Goal: Information Seeking & Learning: Learn about a topic

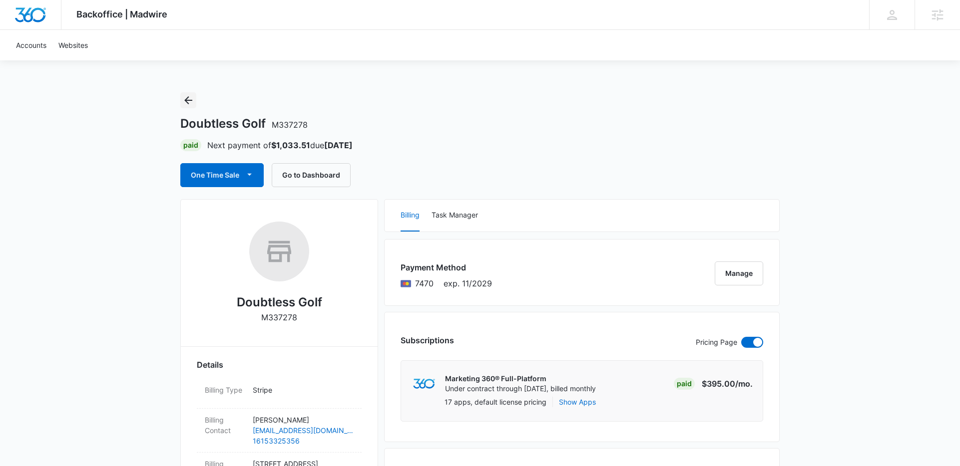
click at [192, 95] on icon "Back" at bounding box center [188, 100] width 12 height 12
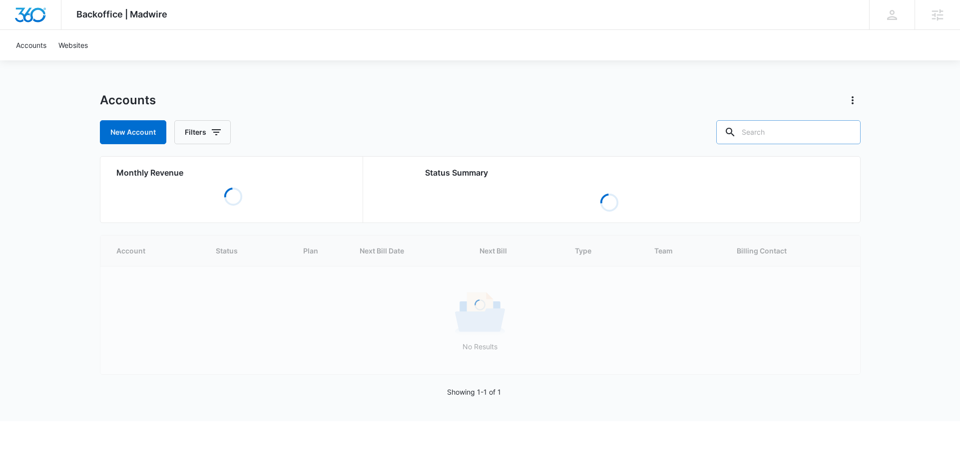
click at [803, 129] on input "text" at bounding box center [788, 132] width 144 height 24
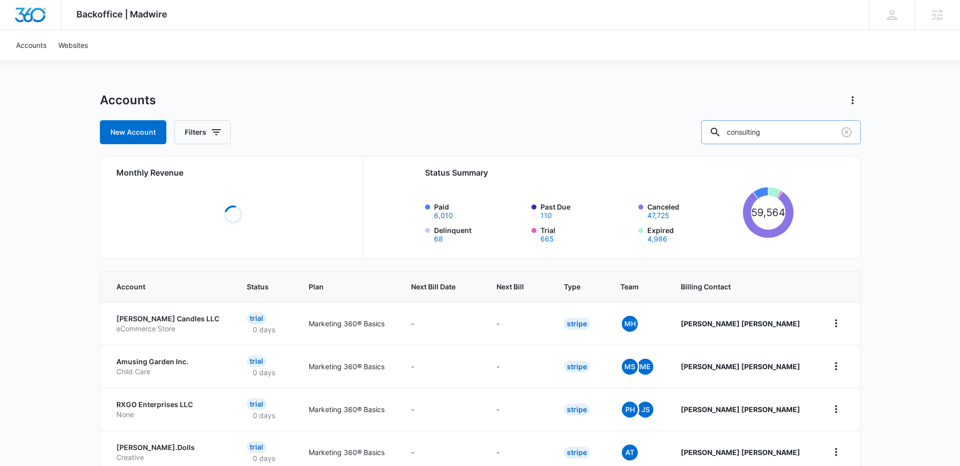
type input "consulting"
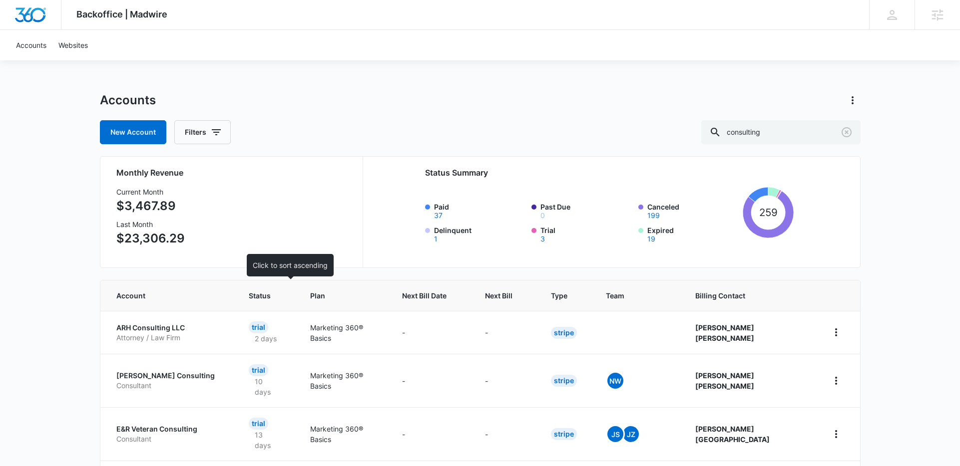
click at [272, 301] on span "Status" at bounding box center [260, 296] width 23 height 10
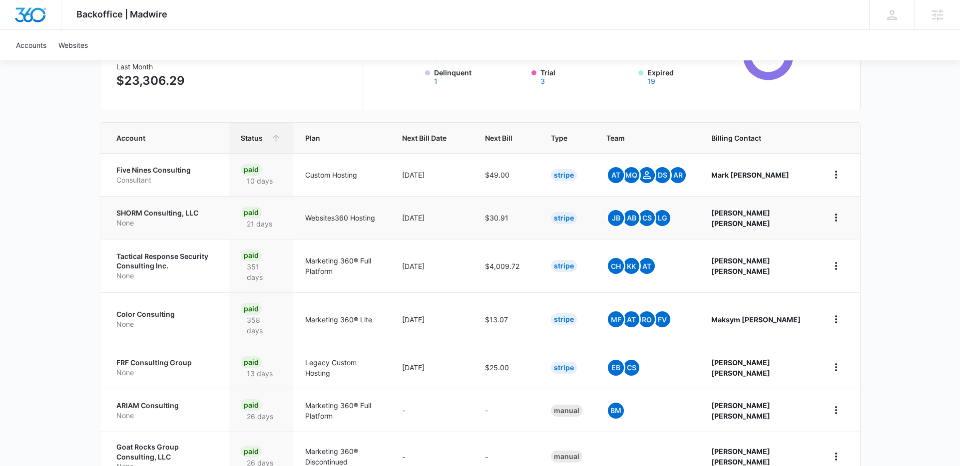
scroll to position [163, 0]
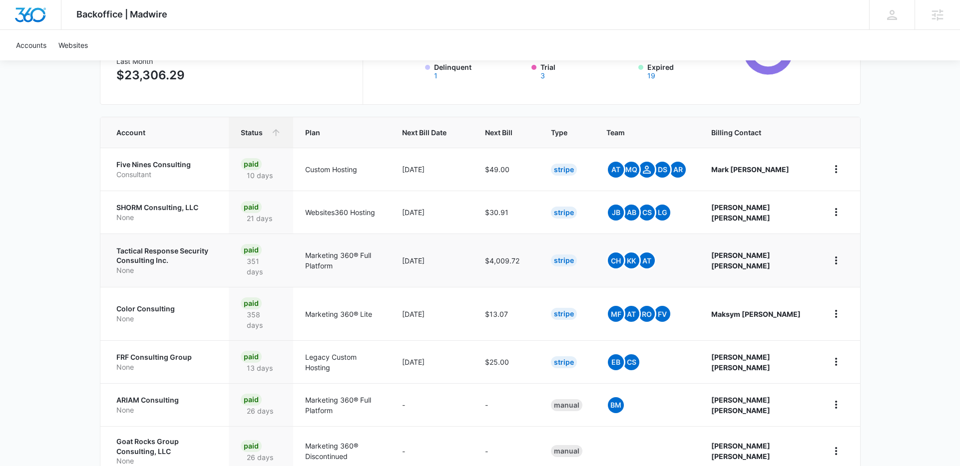
click at [184, 249] on p "Tactical Response Security Consulting Inc." at bounding box center [166, 255] width 101 height 19
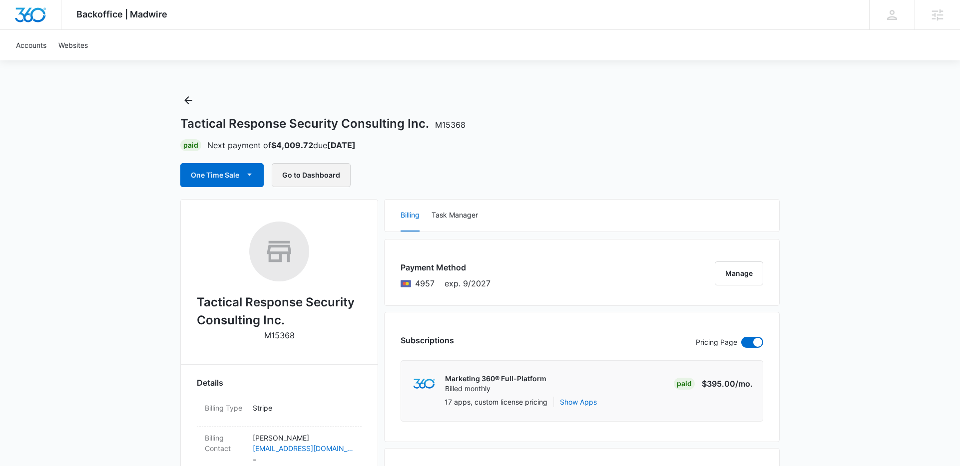
click at [321, 176] on button "Go to Dashboard" at bounding box center [311, 175] width 79 height 24
click at [192, 98] on icon "Back" at bounding box center [188, 100] width 12 height 12
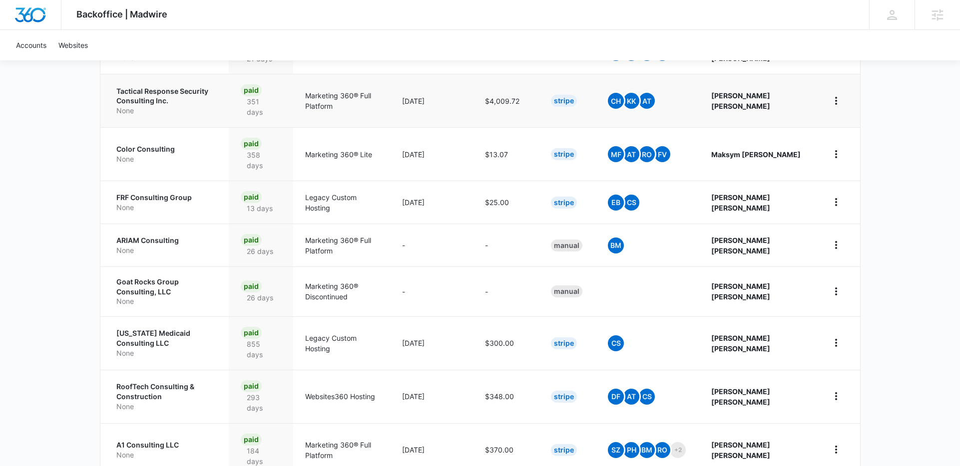
scroll to position [389, 0]
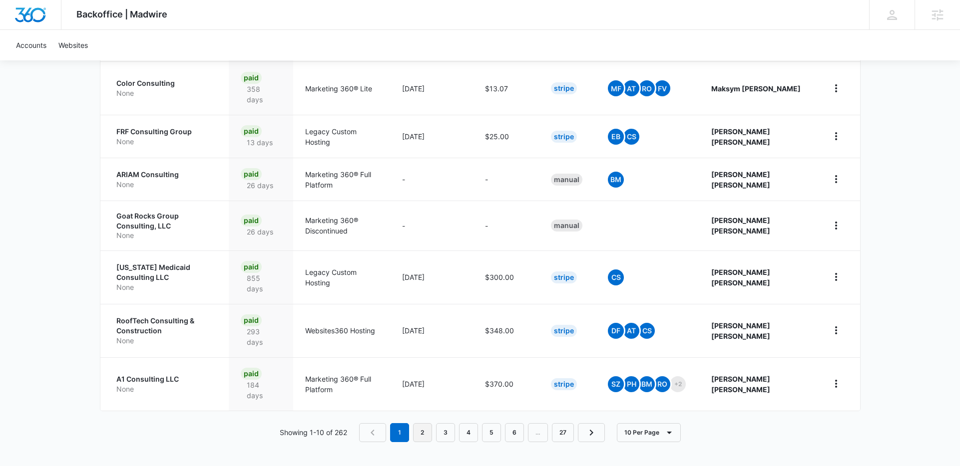
click at [423, 433] on link "2" at bounding box center [422, 432] width 19 height 19
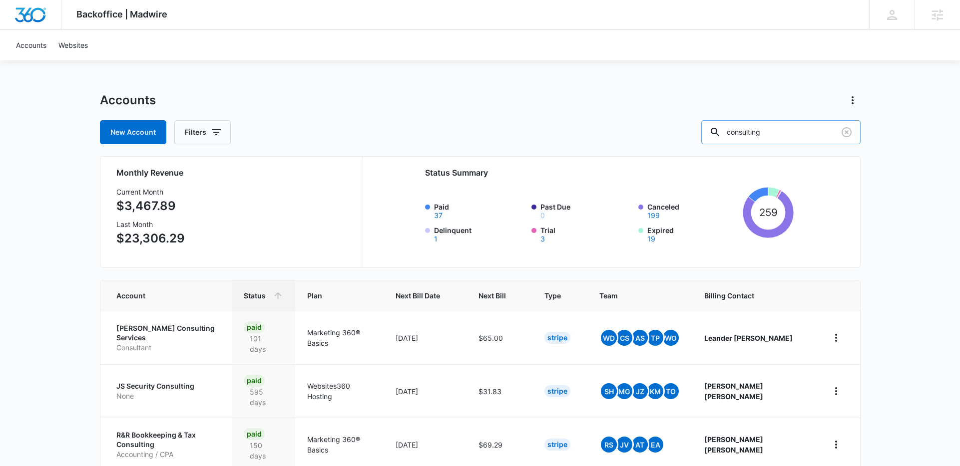
click at [842, 140] on div at bounding box center [846, 132] width 16 height 24
click at [842, 136] on icon "Clear" at bounding box center [846, 132] width 12 height 12
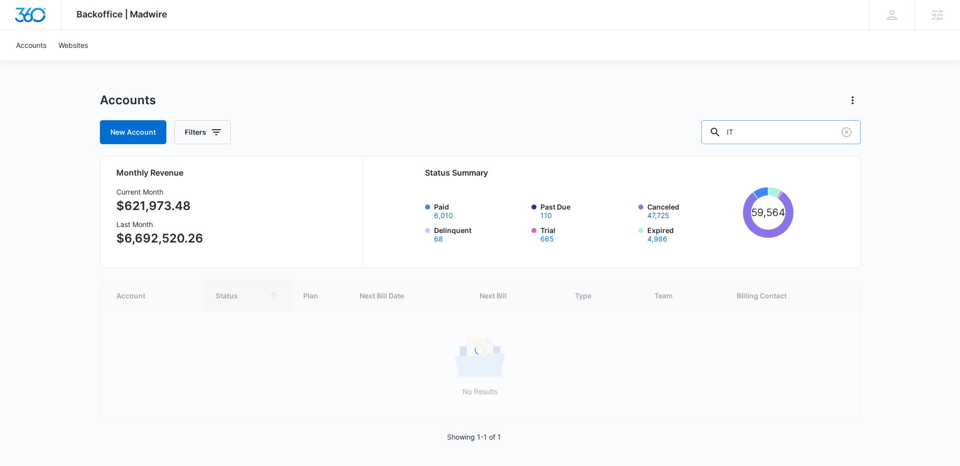
type input "IT"
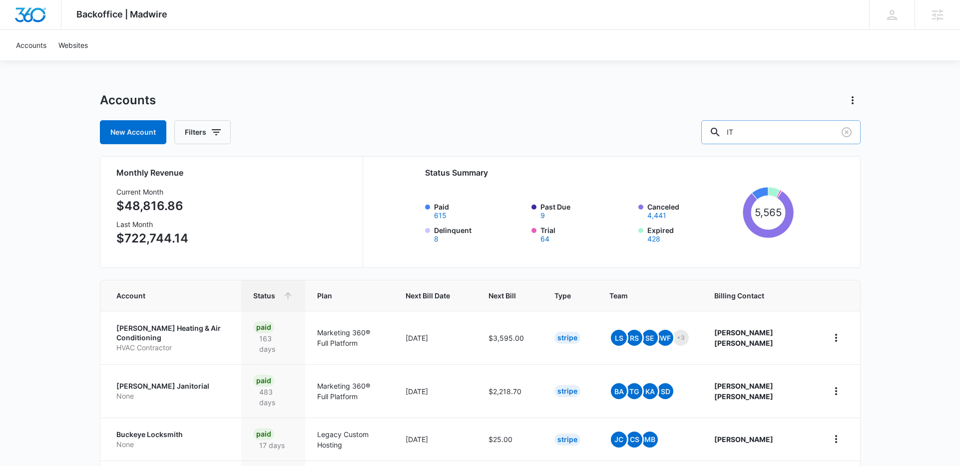
click at [794, 135] on input "IT" at bounding box center [780, 132] width 159 height 24
drag, startPoint x: 794, startPoint y: 135, endPoint x: 674, endPoint y: 135, distance: 120.3
click at [674, 135] on div "New Account Filters IT" at bounding box center [480, 132] width 760 height 24
type input "cyber"
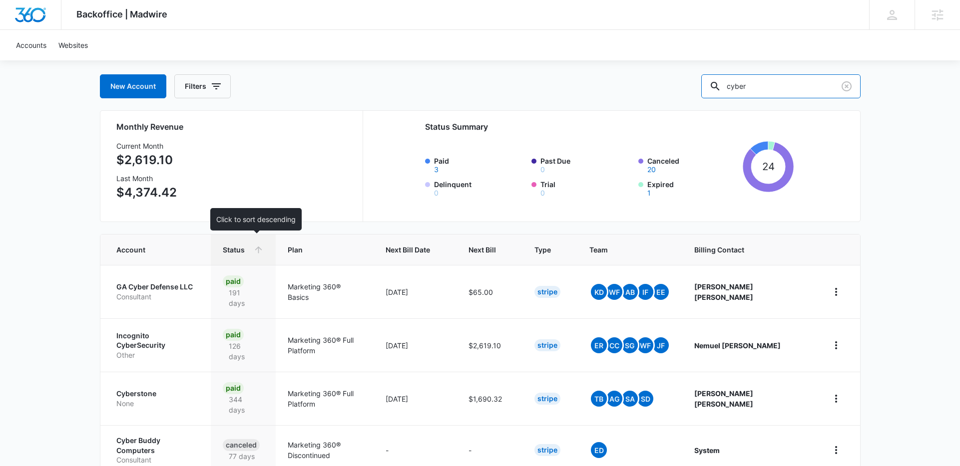
scroll to position [46, 0]
click at [179, 330] on p "Incognito CyberSecurity" at bounding box center [157, 339] width 83 height 19
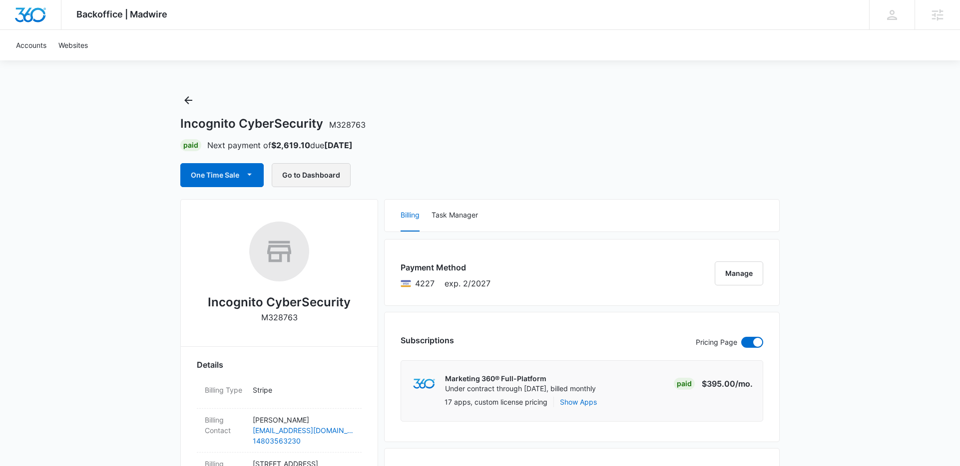
click at [305, 177] on button "Go to Dashboard" at bounding box center [311, 175] width 79 height 24
click at [188, 104] on icon "Back" at bounding box center [188, 100] width 12 height 12
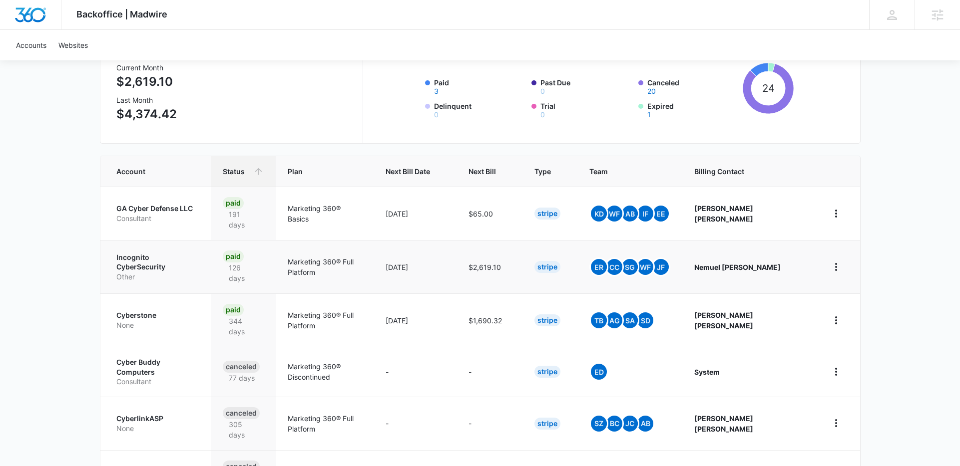
scroll to position [142, 0]
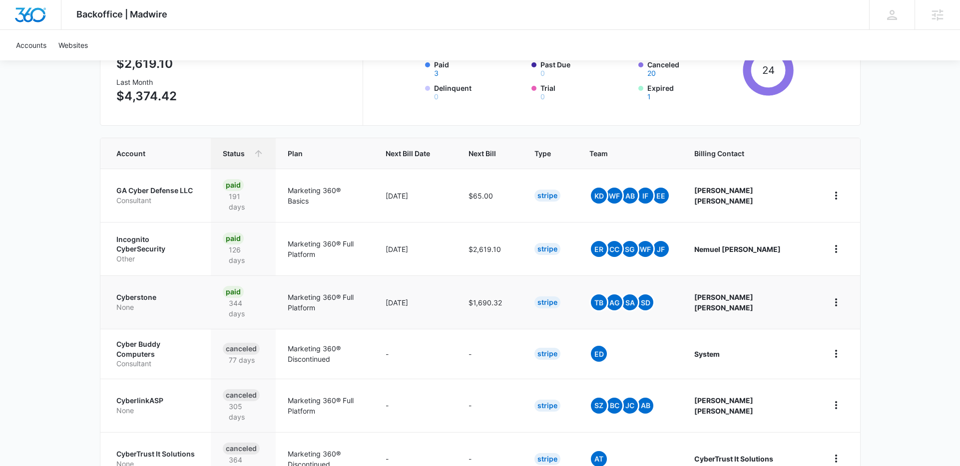
click at [154, 293] on p "Cyberstone" at bounding box center [157, 298] width 83 height 10
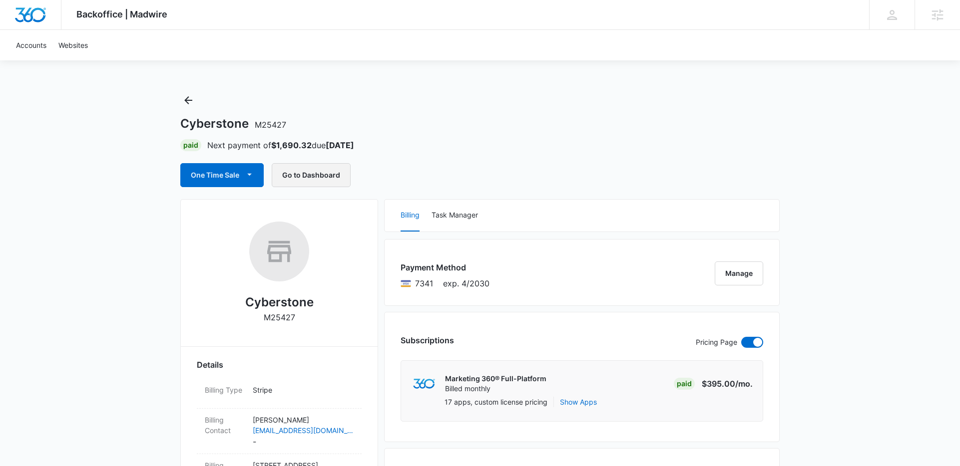
click at [320, 178] on button "Go to Dashboard" at bounding box center [311, 175] width 79 height 24
click at [195, 107] on button "Back" at bounding box center [188, 100] width 16 height 16
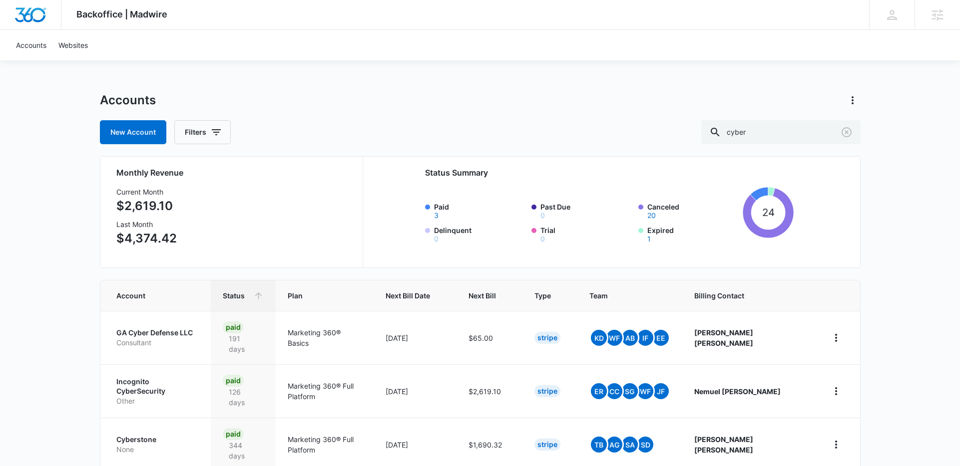
click at [785, 118] on div "Accounts New Account Filters cyber" at bounding box center [480, 118] width 760 height 52
drag, startPoint x: 785, startPoint y: 130, endPoint x: 616, endPoint y: 124, distance: 169.3
click at [616, 125] on div "New Account Filters cyber" at bounding box center [480, 132] width 760 height 24
type input "it"
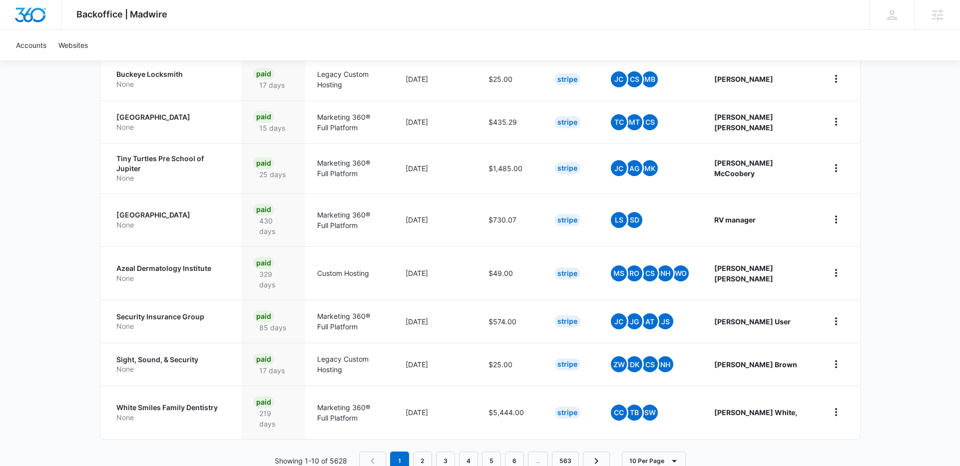
scroll to position [368, 0]
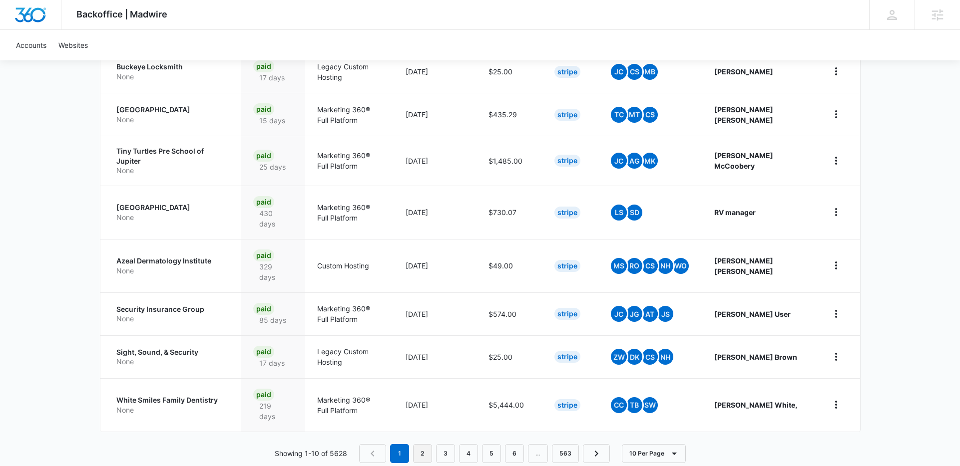
click at [417, 444] on link "2" at bounding box center [422, 453] width 19 height 19
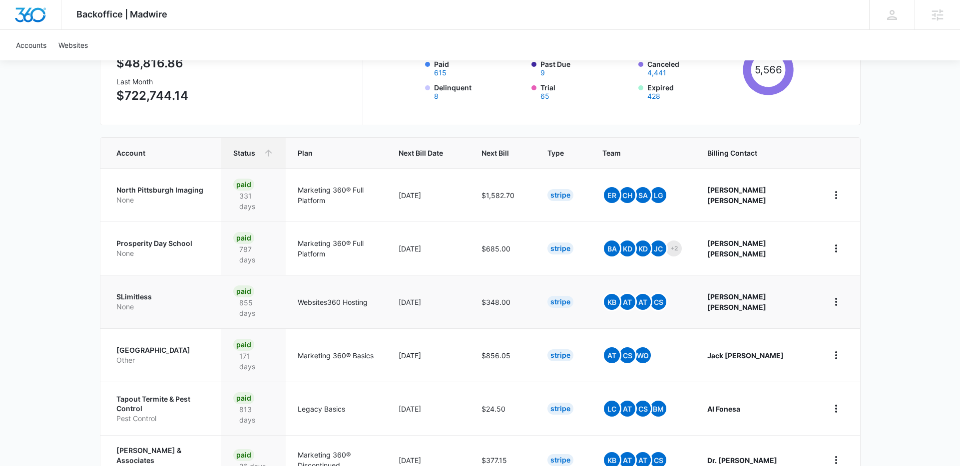
scroll to position [329, 0]
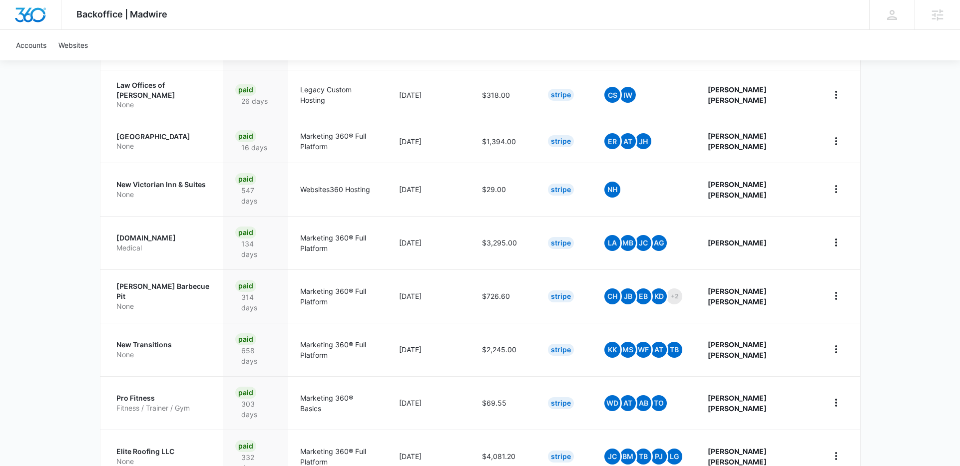
scroll to position [357, 0]
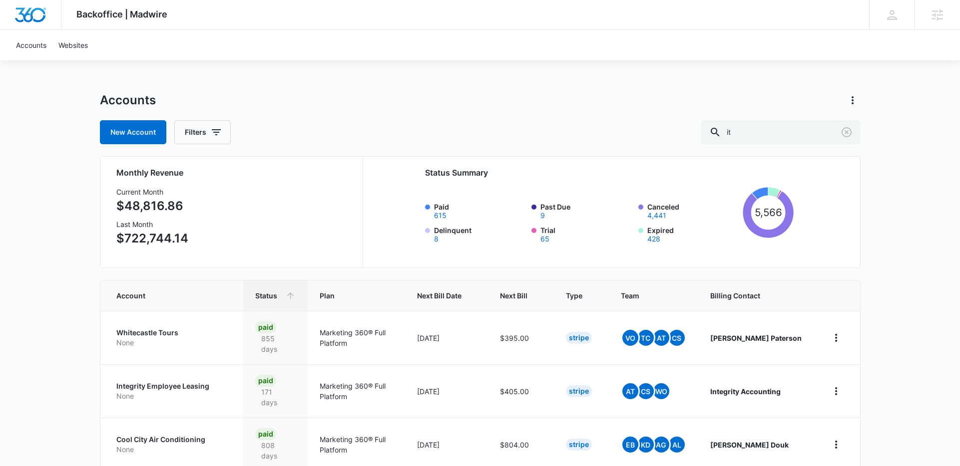
click at [794, 98] on div "Accounts" at bounding box center [480, 100] width 760 height 16
click at [799, 135] on input "it" at bounding box center [780, 132] width 159 height 24
drag, startPoint x: 649, startPoint y: 124, endPoint x: 637, endPoint y: 124, distance: 12.5
click at [637, 124] on div "New Account Filters it" at bounding box center [480, 132] width 760 height 24
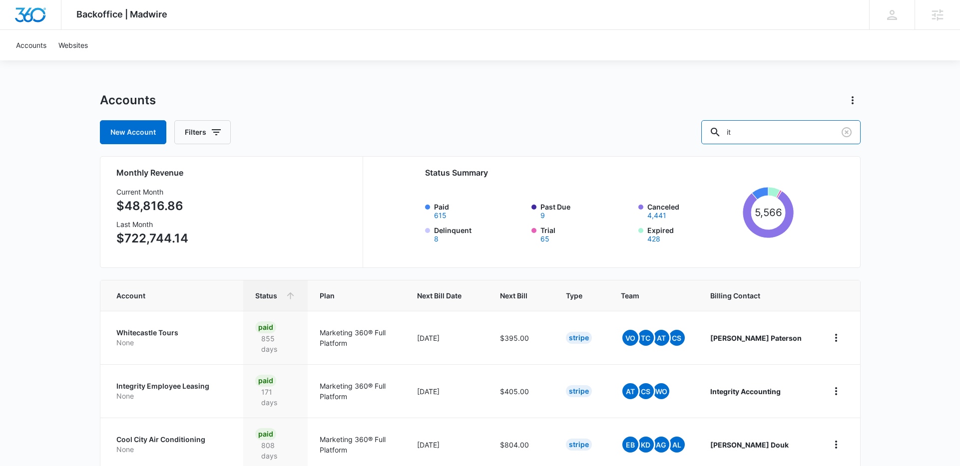
drag, startPoint x: 789, startPoint y: 133, endPoint x: 580, endPoint y: 122, distance: 209.0
click at [580, 122] on div "New Account Filters it" at bounding box center [480, 132] width 760 height 24
type input "security"
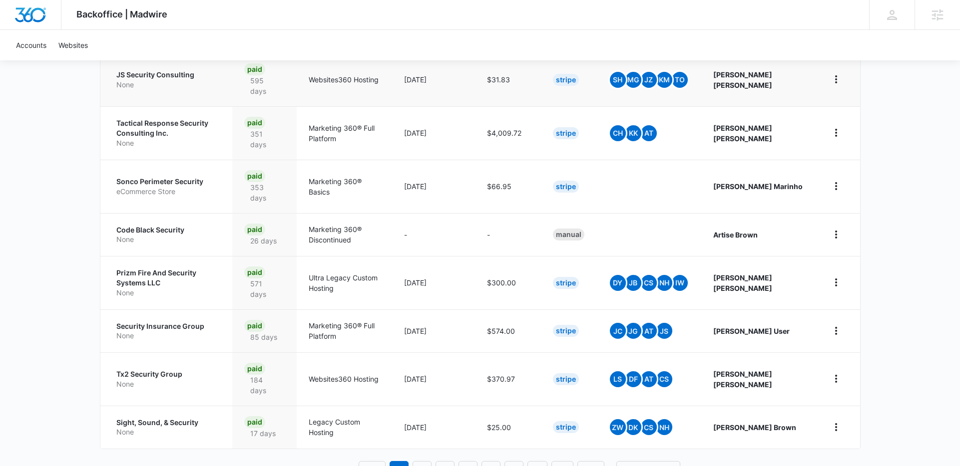
scroll to position [392, 0]
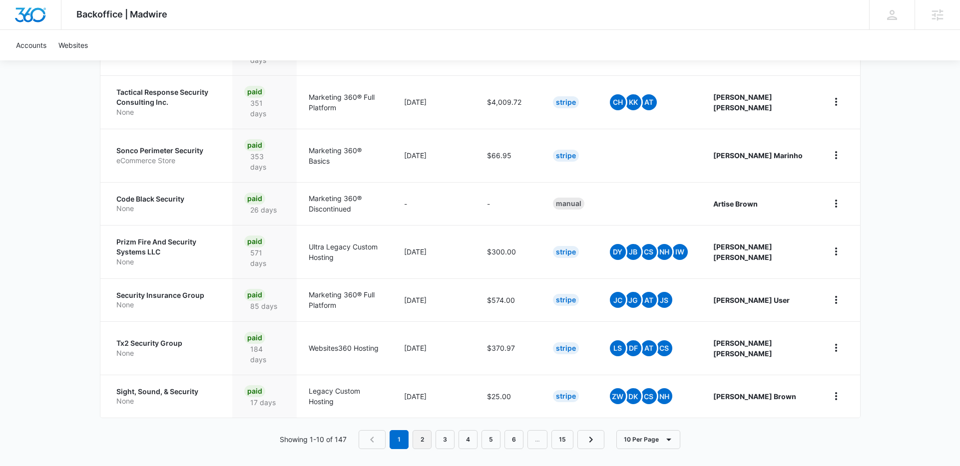
click at [416, 430] on link "2" at bounding box center [421, 439] width 19 height 19
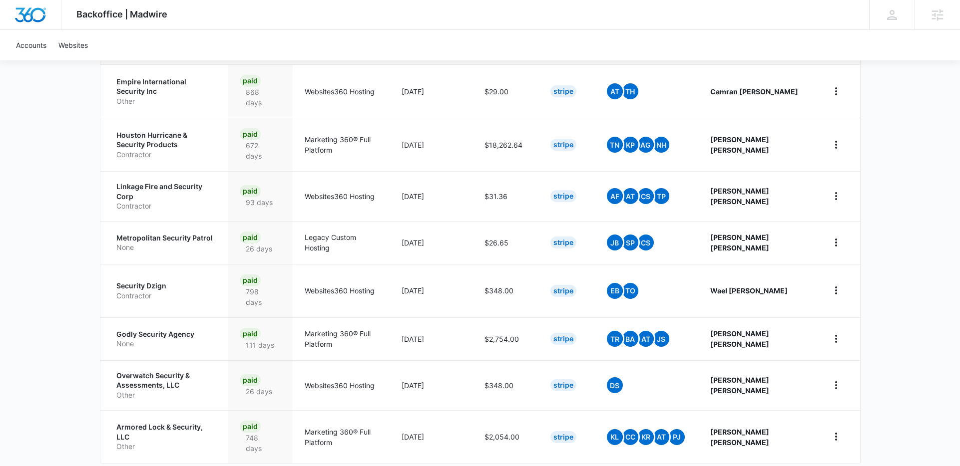
scroll to position [378, 0]
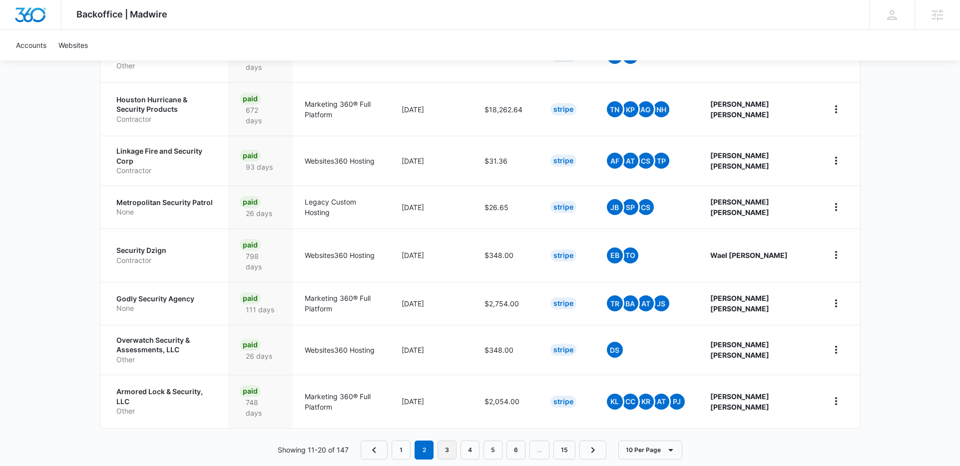
click at [450, 441] on link "3" at bounding box center [446, 450] width 19 height 19
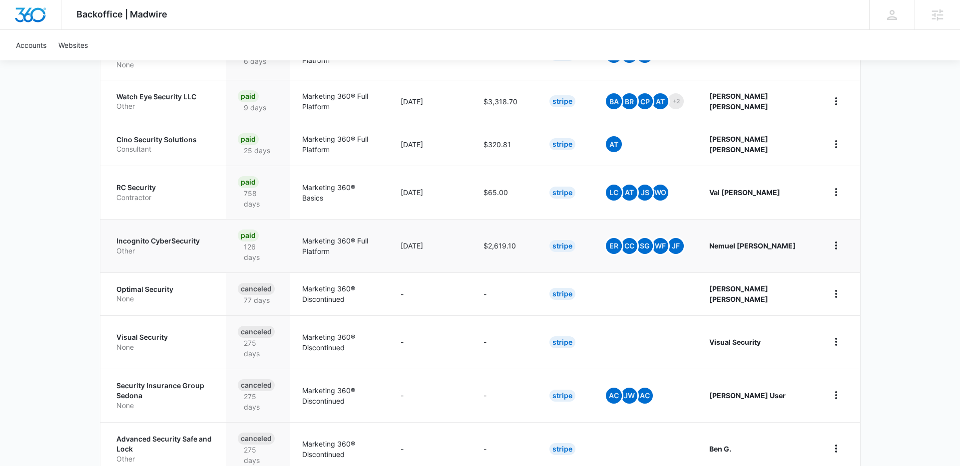
scroll to position [341, 0]
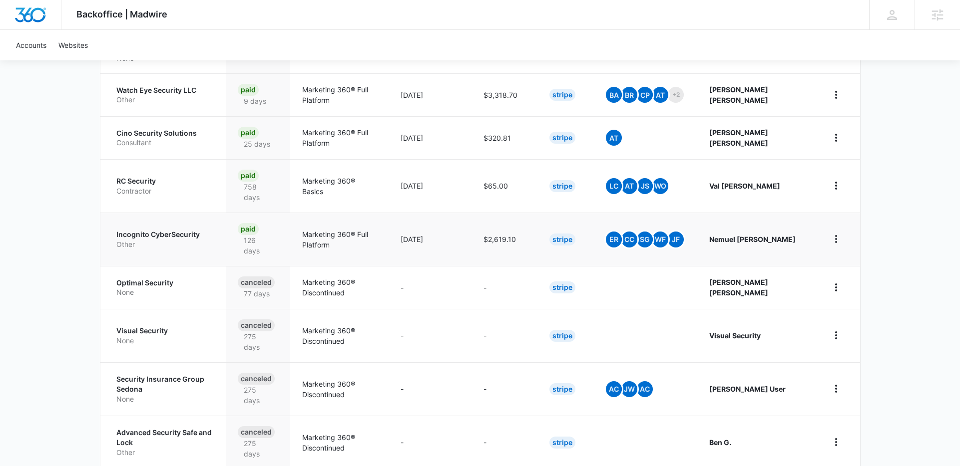
click at [186, 241] on p "Other" at bounding box center [164, 245] width 97 height 10
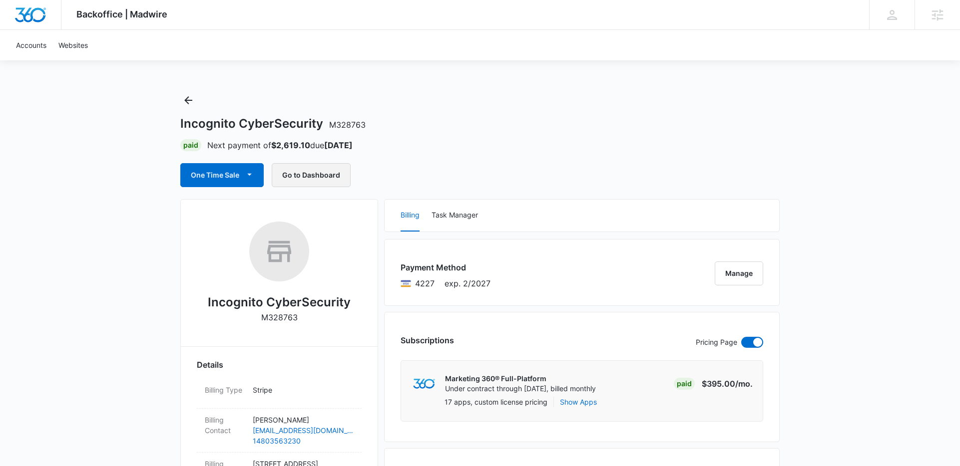
click at [320, 170] on button "Go to Dashboard" at bounding box center [311, 175] width 79 height 24
click at [189, 100] on icon "Back" at bounding box center [188, 100] width 12 height 12
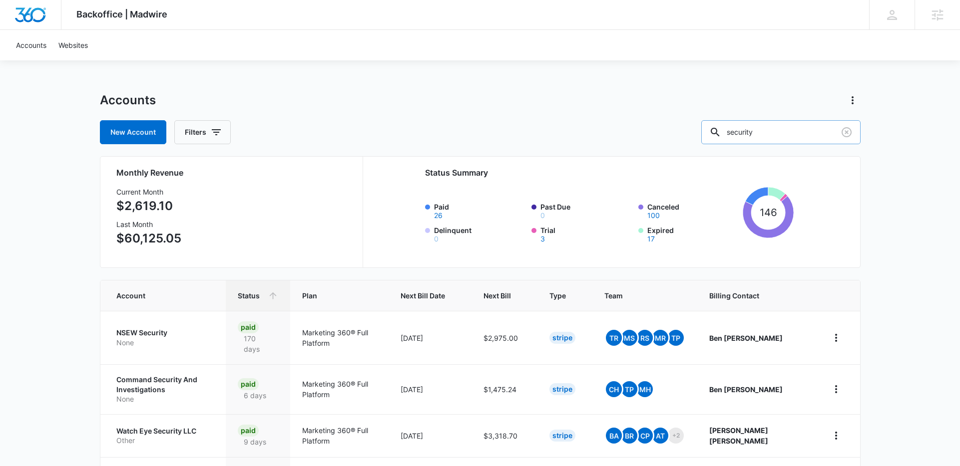
drag, startPoint x: 816, startPoint y: 121, endPoint x: 726, endPoint y: 124, distance: 89.4
click at [726, 124] on input "security" at bounding box center [780, 132] width 159 height 24
type input "cyber"
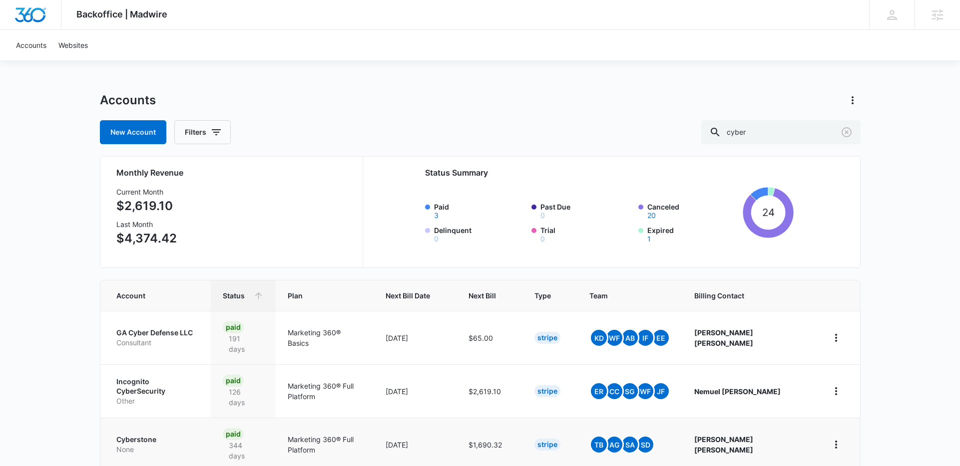
click at [153, 435] on p "Cyberstone" at bounding box center [157, 440] width 83 height 10
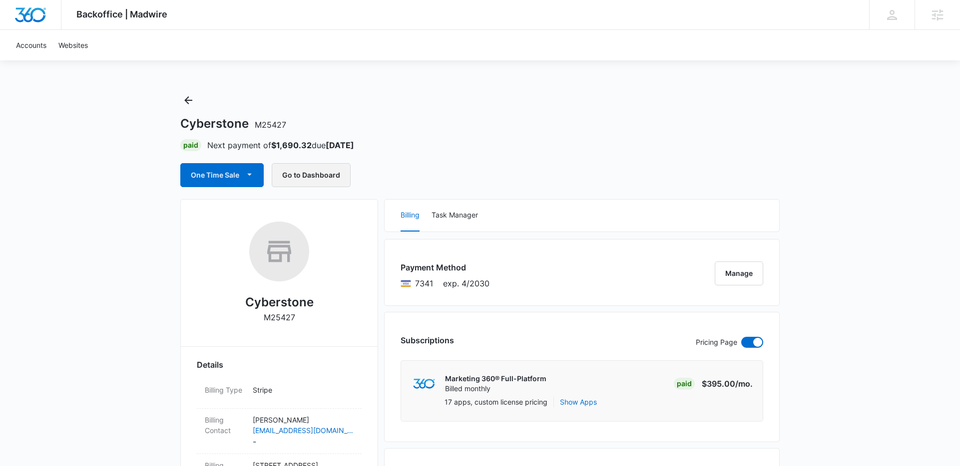
click at [308, 177] on button "Go to Dashboard" at bounding box center [311, 175] width 79 height 24
click at [329, 92] on div "Cyberstone M25427 Paid Next payment of $1,690.32 due Sep 25 One Time Sale Go to…" at bounding box center [479, 139] width 599 height 95
click at [201, 97] on div "Cyberstone M25427 Paid Next payment of $1,690.32 due Sep 25 One Time Sale Go to…" at bounding box center [479, 139] width 599 height 95
click at [189, 102] on icon "Back" at bounding box center [188, 100] width 12 height 12
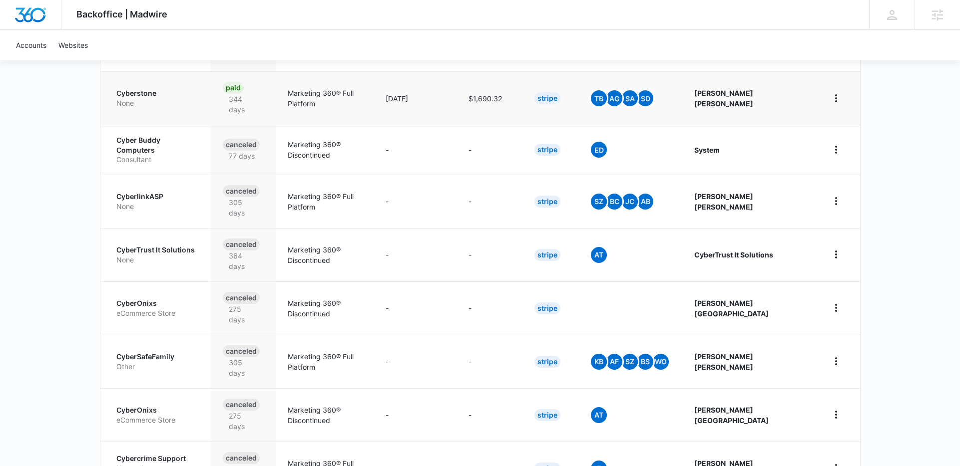
scroll to position [378, 0]
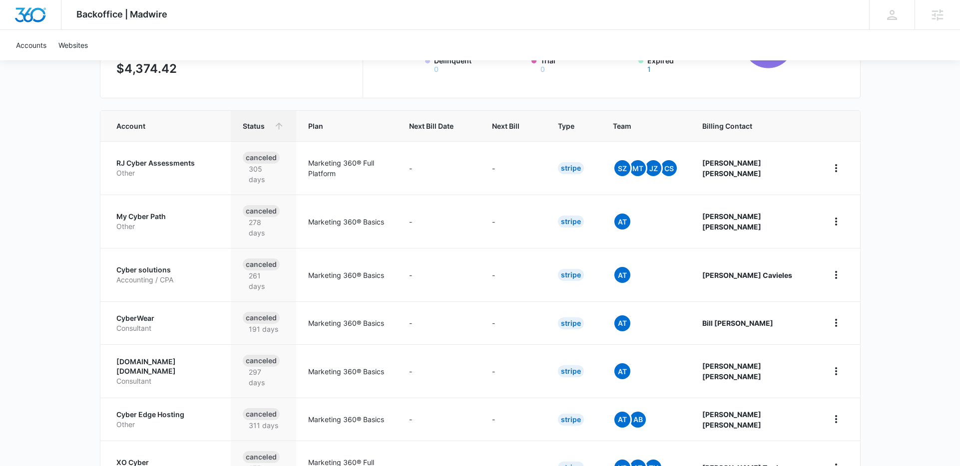
scroll to position [329, 0]
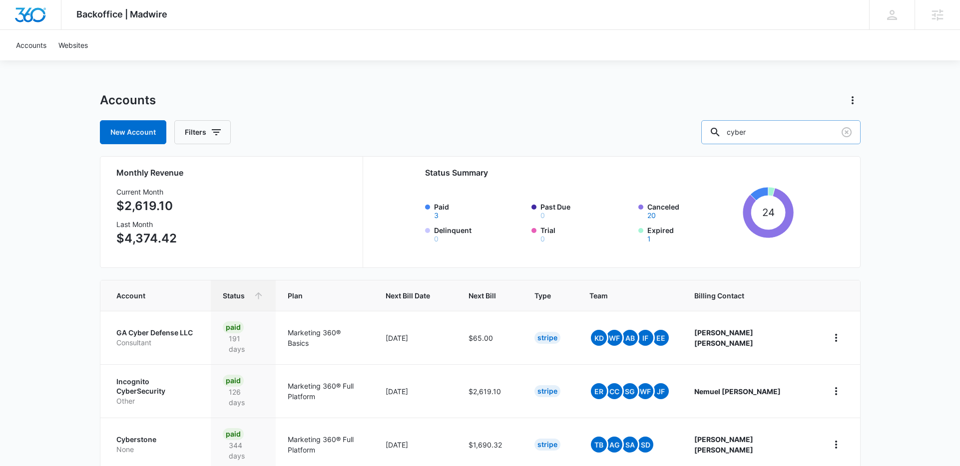
click at [780, 129] on input "cyber" at bounding box center [780, 132] width 159 height 24
drag, startPoint x: 796, startPoint y: 129, endPoint x: 638, endPoint y: 132, distance: 158.3
click at [638, 132] on div "New Account Filters cyber" at bounding box center [480, 132] width 760 height 24
click at [613, 64] on div "Backoffice | Madwire Apps Settings IF Ian French ian.french@madwire.com My Prof…" at bounding box center [480, 448] width 960 height 897
click at [775, 127] on input "text" at bounding box center [788, 132] width 144 height 24
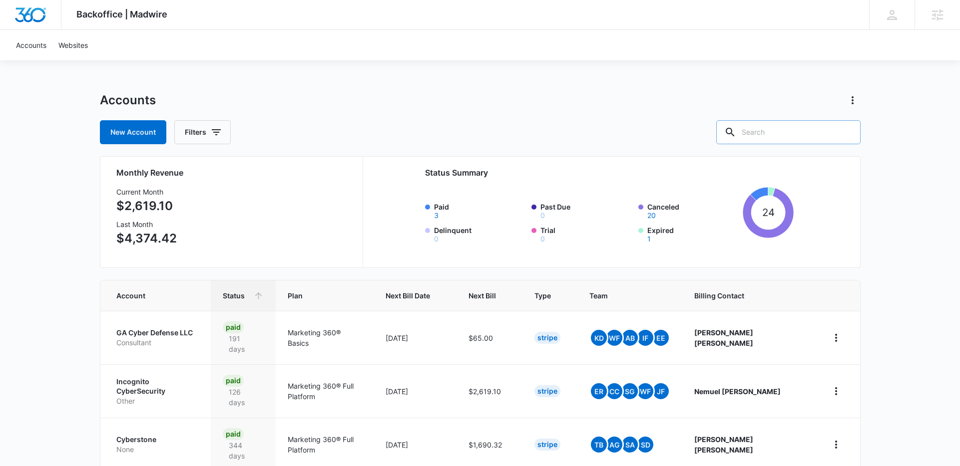
click at [782, 130] on input "text" at bounding box center [788, 132] width 144 height 24
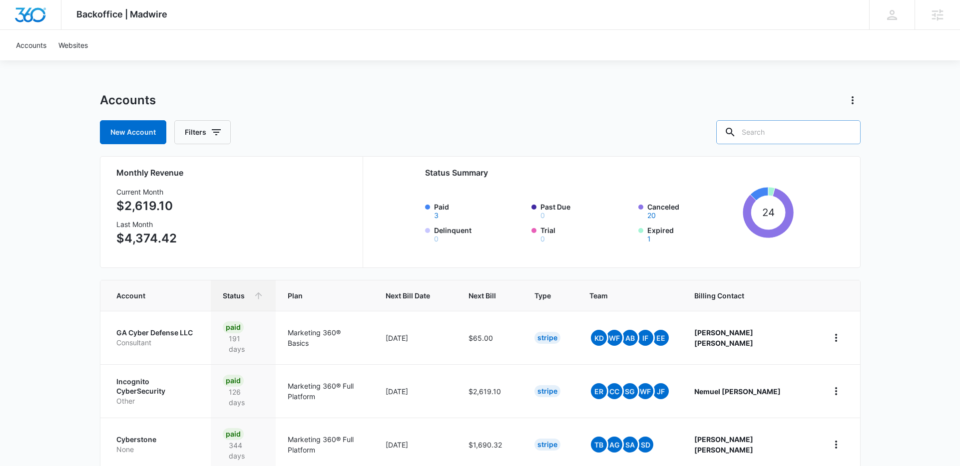
click at [781, 130] on input "text" at bounding box center [788, 132] width 144 height 24
type input "defense"
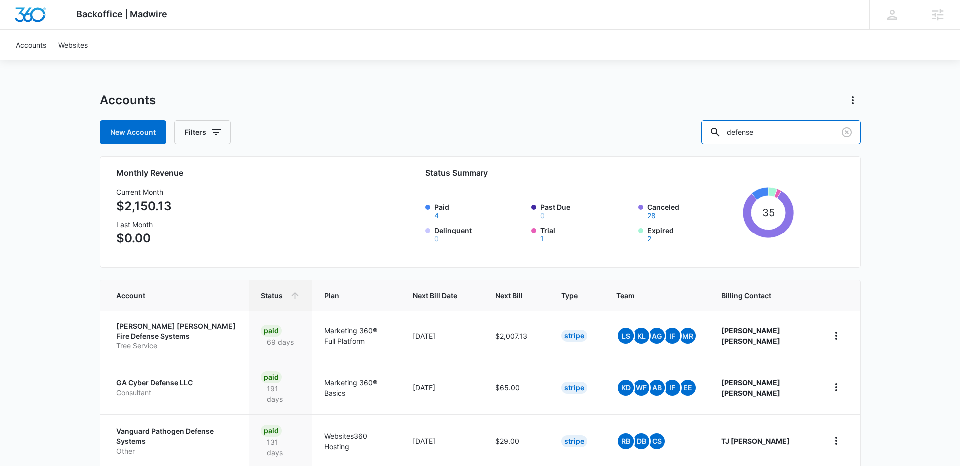
drag, startPoint x: 797, startPoint y: 125, endPoint x: 600, endPoint y: 119, distance: 196.8
click at [601, 120] on div "New Account Filters defense" at bounding box center [480, 132] width 760 height 24
type input "tech"
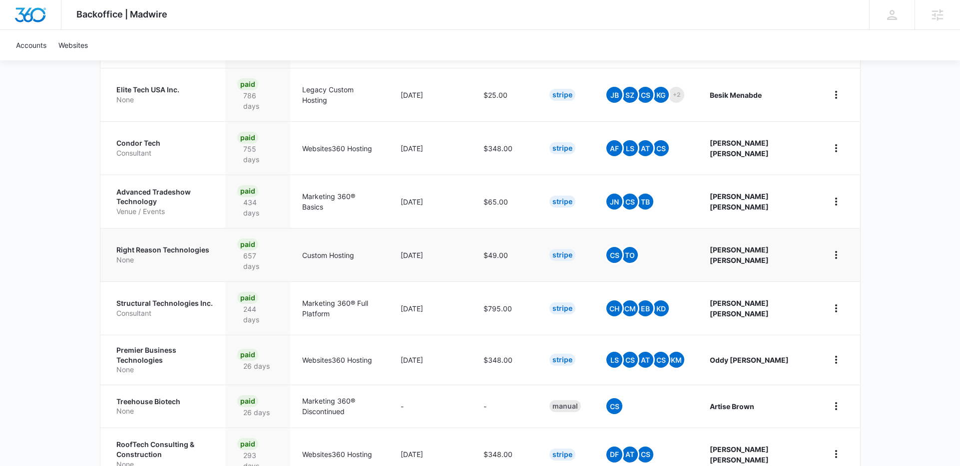
scroll to position [392, 0]
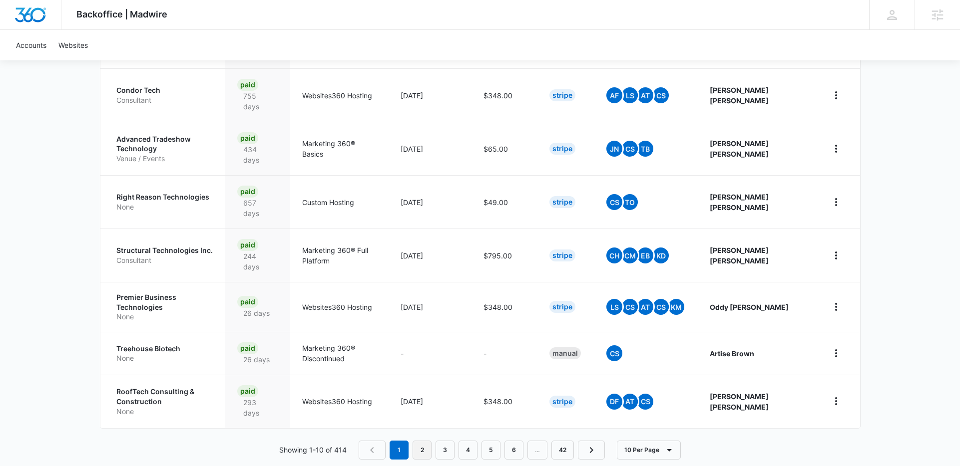
click at [421, 441] on link "2" at bounding box center [421, 450] width 19 height 19
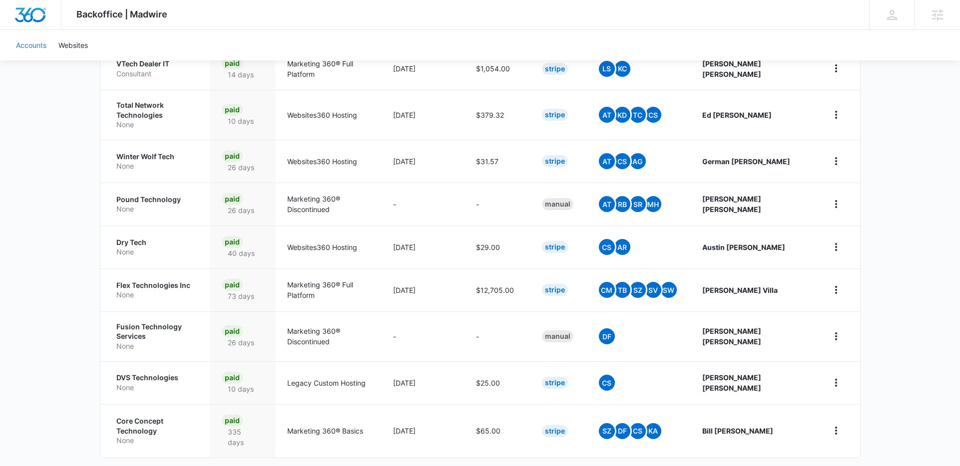
scroll to position [329, 0]
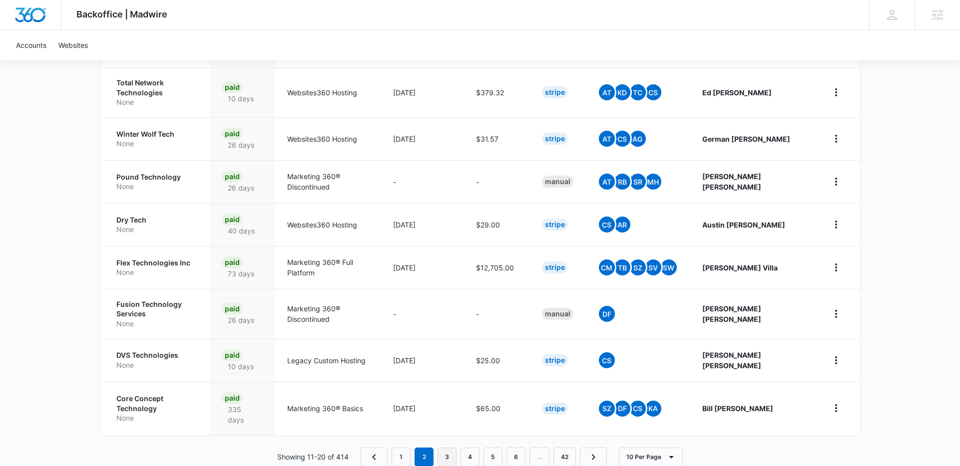
click at [446, 448] on link "3" at bounding box center [446, 457] width 19 height 19
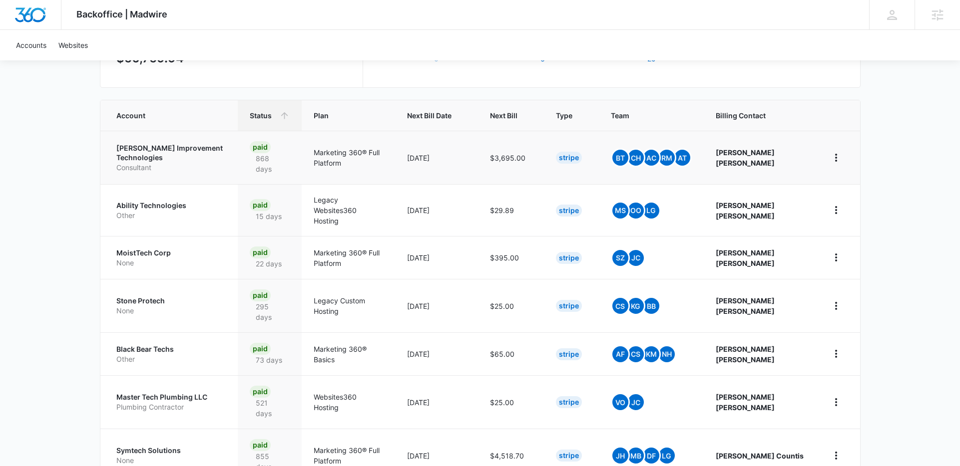
scroll to position [189, 0]
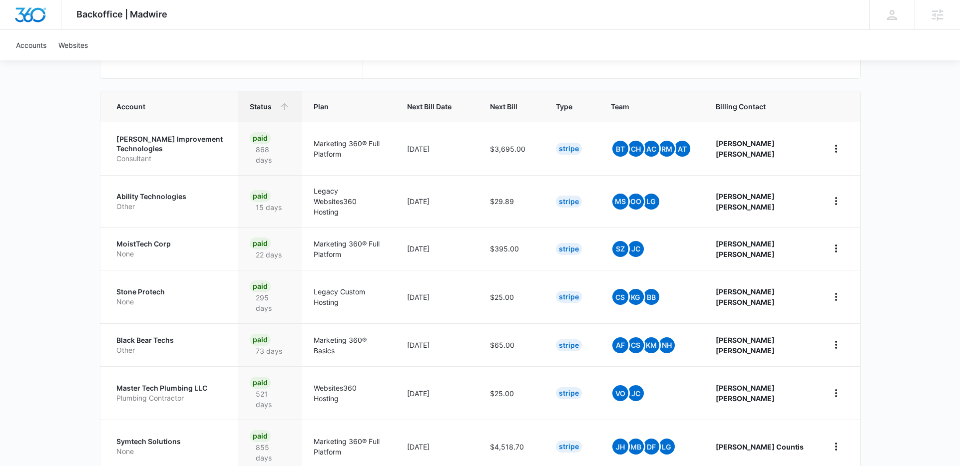
click at [40, 163] on div "Backoffice | Madwire Apps Settings IF Ian French ian.french@madwire.com My Prof…" at bounding box center [480, 248] width 960 height 875
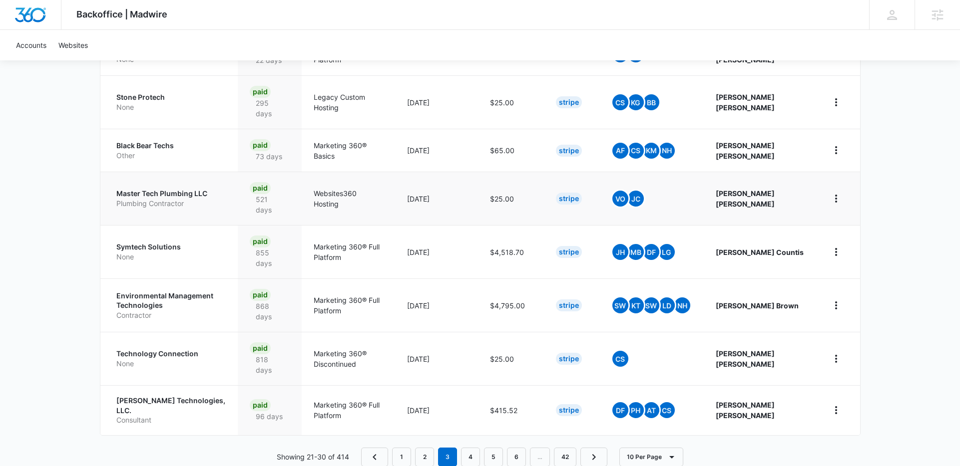
scroll to position [392, 0]
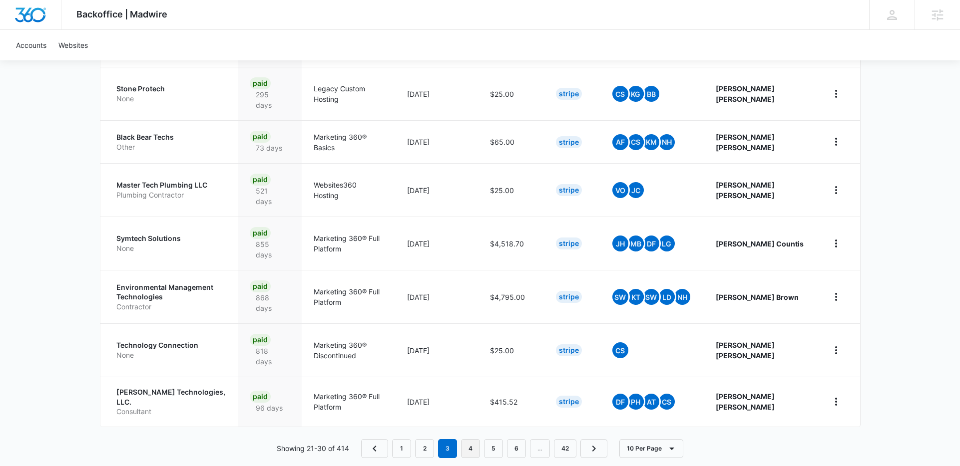
click at [477, 439] on link "4" at bounding box center [470, 448] width 19 height 19
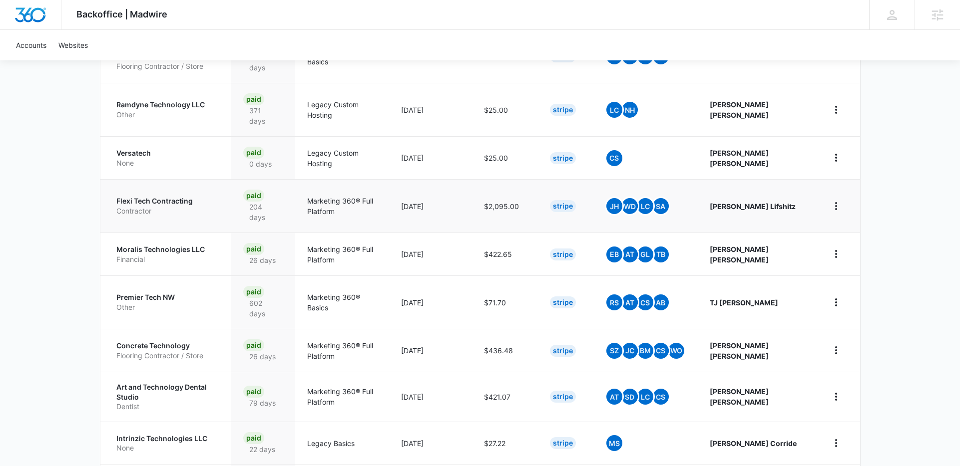
scroll to position [368, 0]
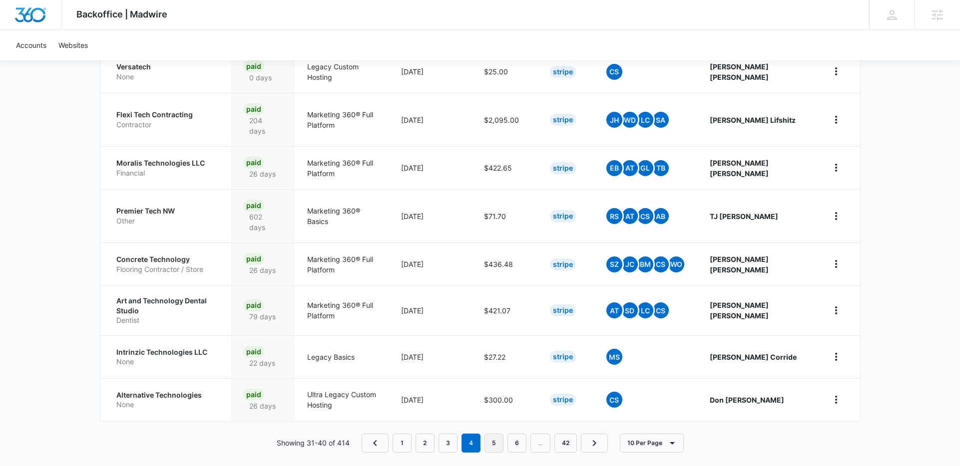
click at [496, 434] on link "5" at bounding box center [493, 443] width 19 height 19
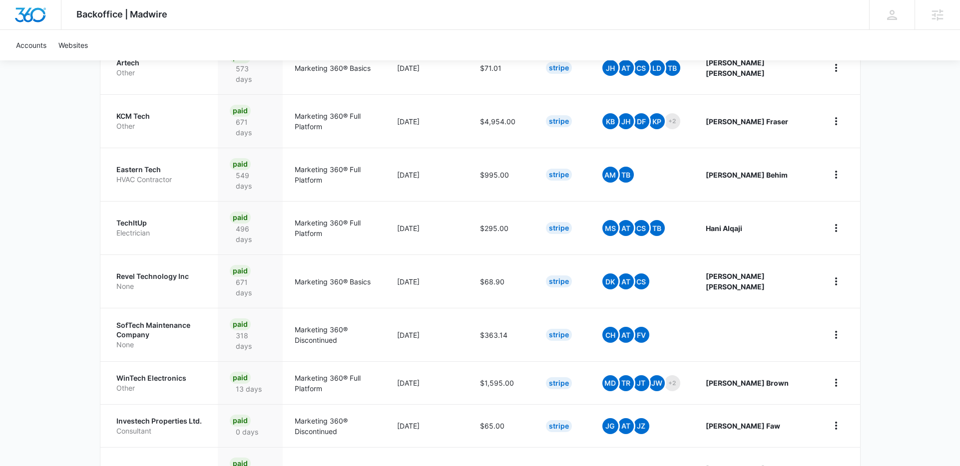
scroll to position [329, 0]
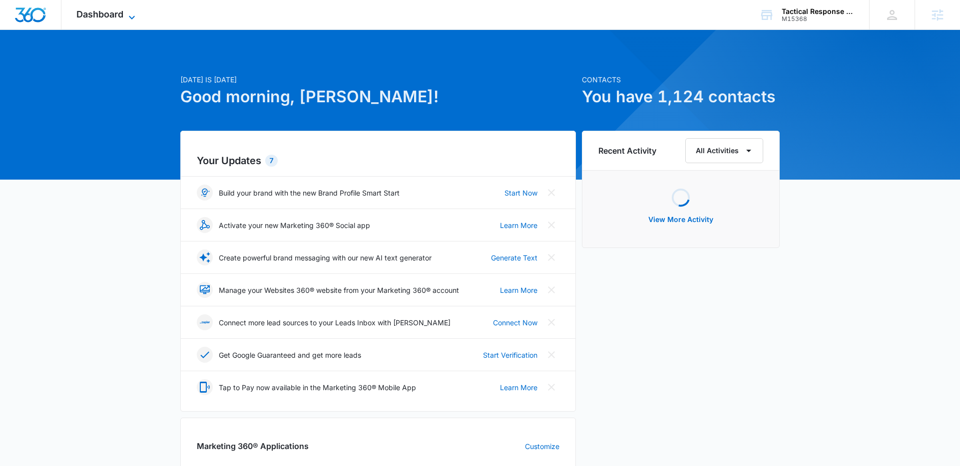
click at [130, 11] on icon at bounding box center [132, 17] width 12 height 12
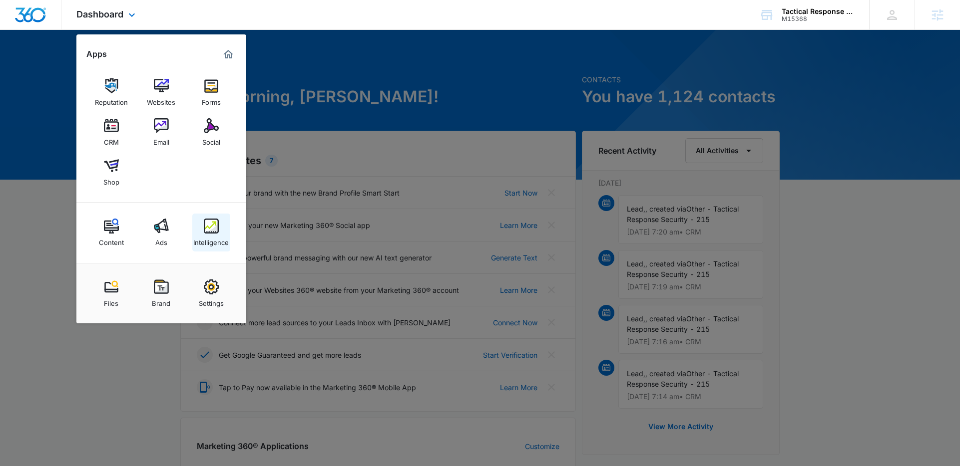
click at [215, 245] on div "Intelligence" at bounding box center [210, 240] width 35 height 13
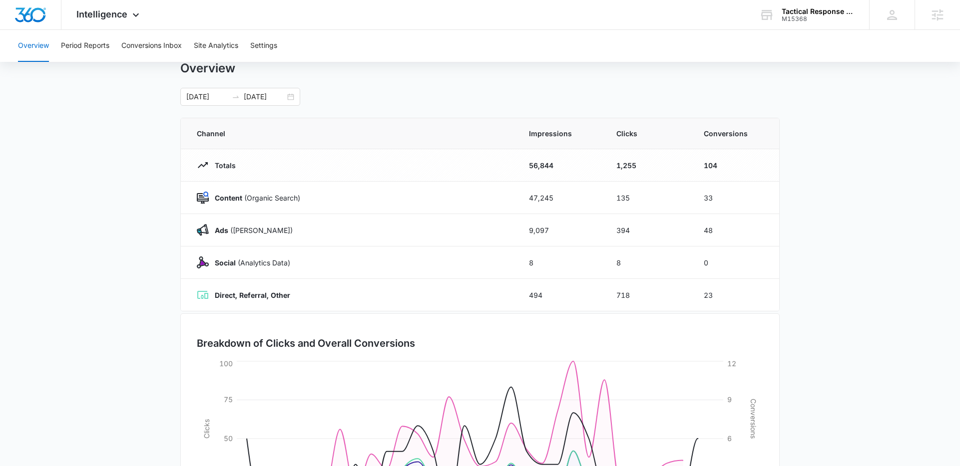
scroll to position [35, 0]
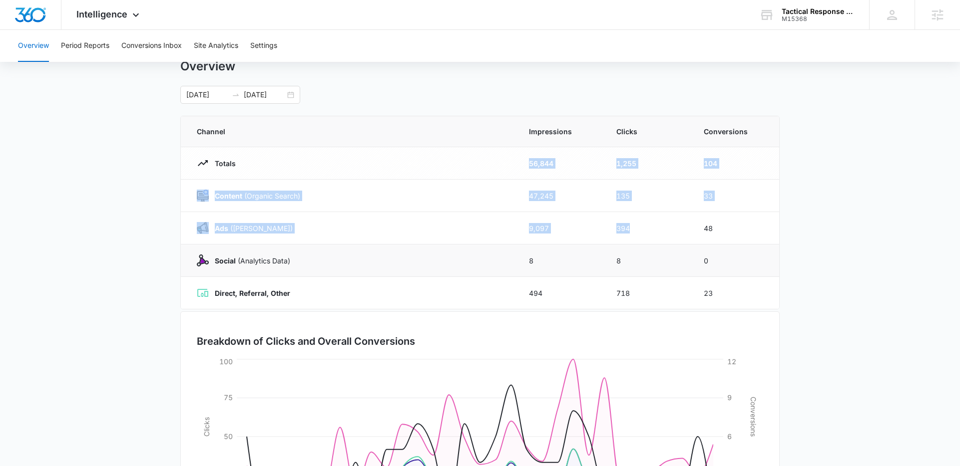
drag, startPoint x: 455, startPoint y: 172, endPoint x: 659, endPoint y: 246, distance: 216.8
click at [664, 247] on tbody "Totals 56,844 1,255 104 Content (Organic Search) 47,245 135 33 Ads (Ad Campaign…" at bounding box center [480, 228] width 598 height 162
click at [659, 246] on td "8" at bounding box center [647, 261] width 87 height 32
drag, startPoint x: 397, startPoint y: 90, endPoint x: 430, endPoint y: 222, distance: 135.5
click at [431, 222] on div "Overview 08/04/2025 09/03/2025 Channel Impressions Clicks Conversions Totals 56…" at bounding box center [479, 321] width 599 height 524
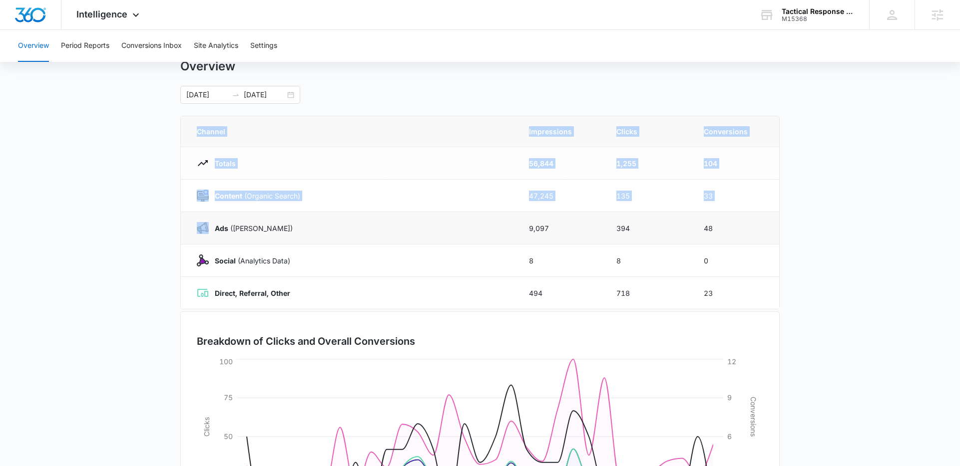
click at [430, 222] on div "Ads (Ad Campaigns)" at bounding box center [351, 228] width 308 height 12
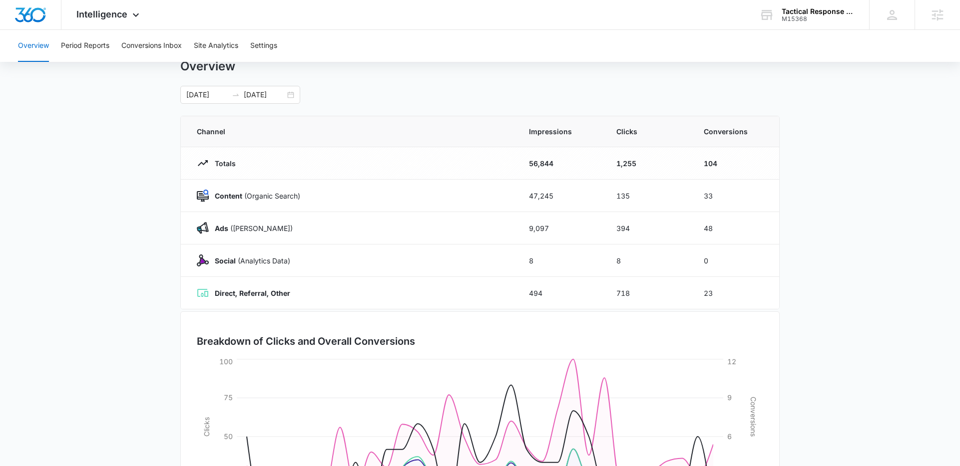
scroll to position [0, 0]
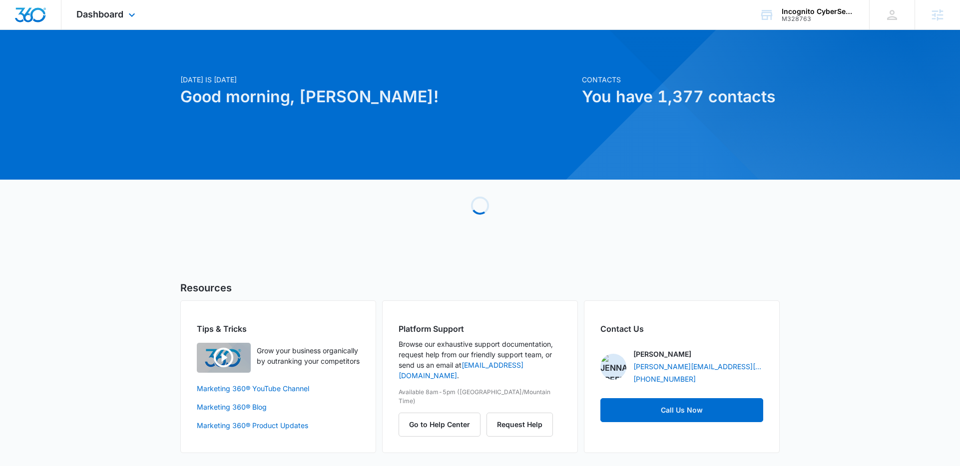
click at [104, 23] on div "Dashboard Apps Reputation Forms CRM Email Social Content Ads Intelligence Files…" at bounding box center [106, 14] width 91 height 29
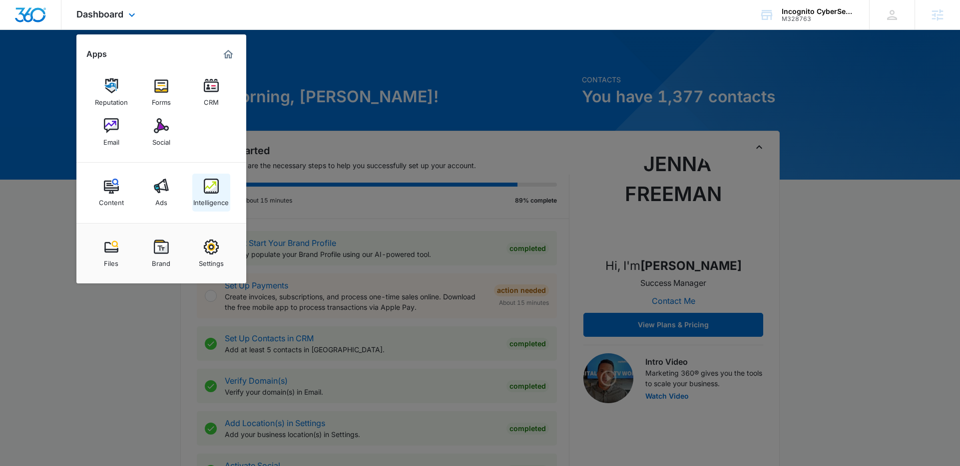
click at [224, 199] on div "Intelligence" at bounding box center [210, 200] width 35 height 13
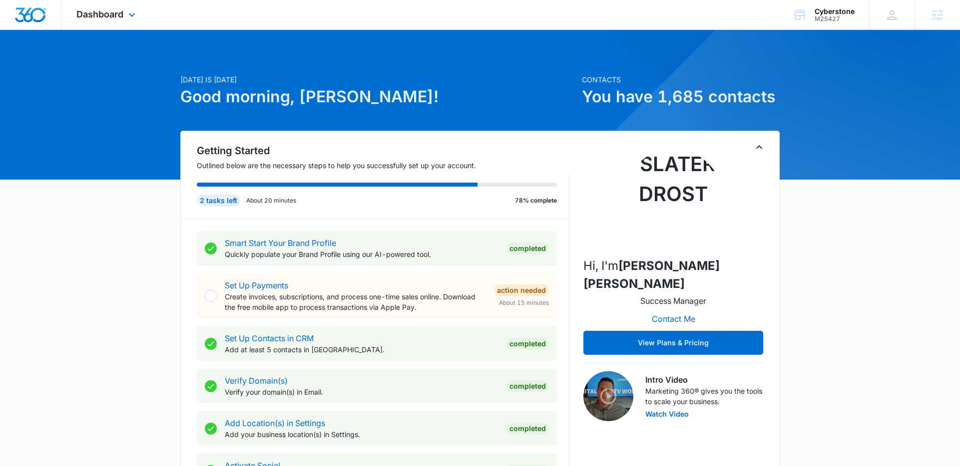
click at [123, 16] on div "Dashboard Apps Reputation Websites Forms CRM Email Social Shop Content Ads Inte…" at bounding box center [106, 14] width 91 height 29
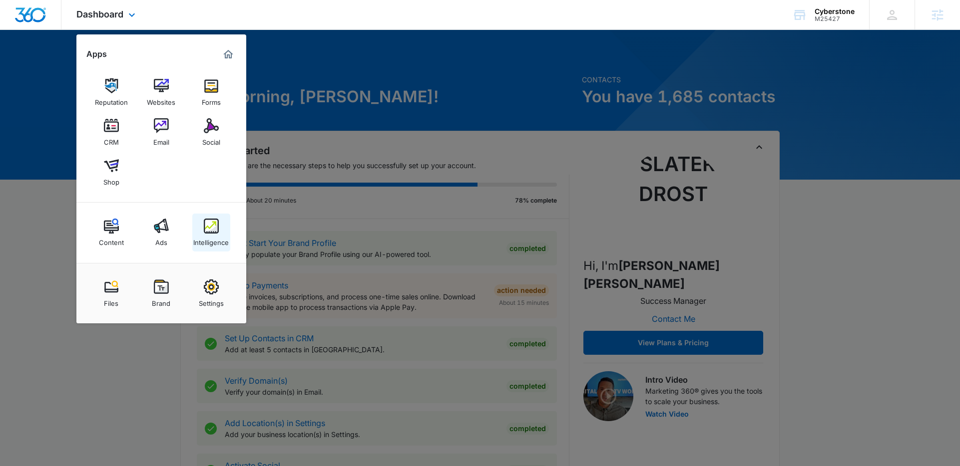
click at [206, 229] on img at bounding box center [211, 226] width 15 height 15
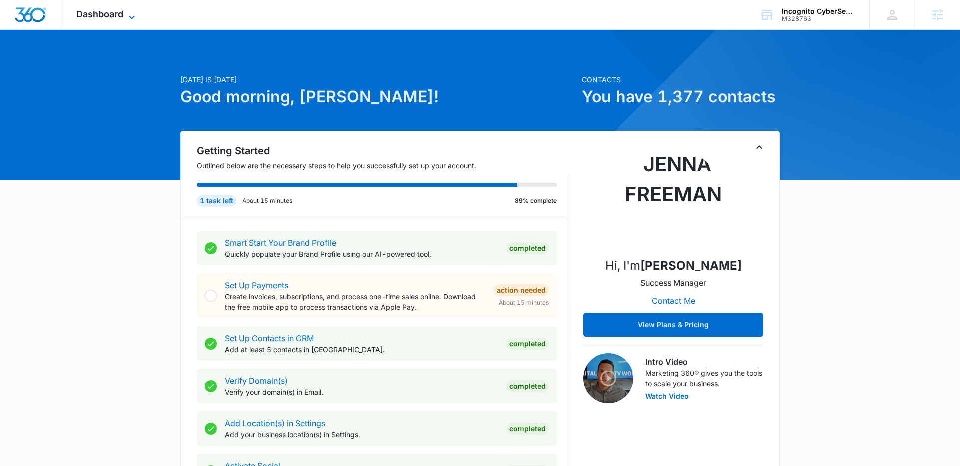
click at [127, 11] on icon at bounding box center [132, 17] width 12 height 12
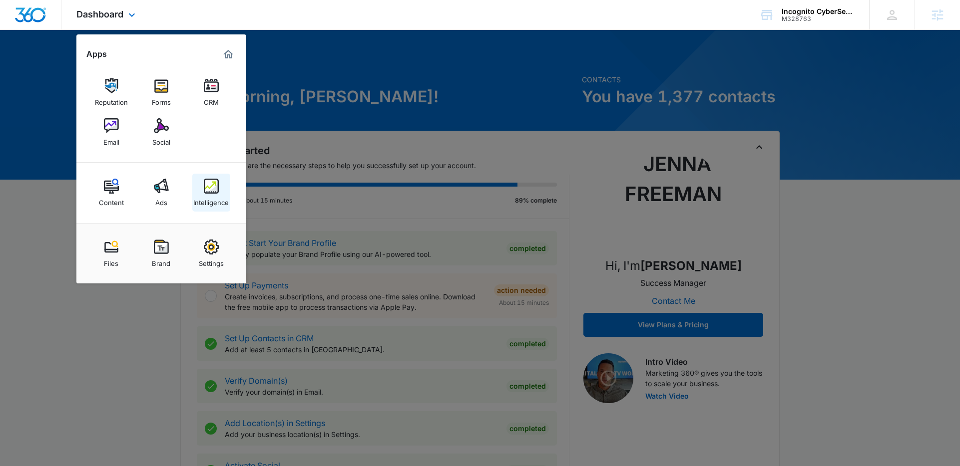
click at [215, 195] on div "Intelligence" at bounding box center [210, 200] width 35 height 13
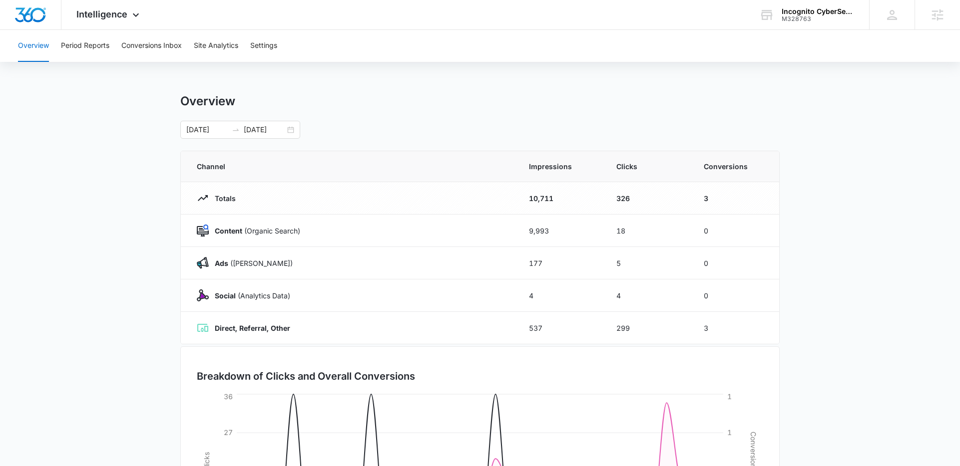
click at [485, 171] on span "Channel" at bounding box center [351, 166] width 308 height 10
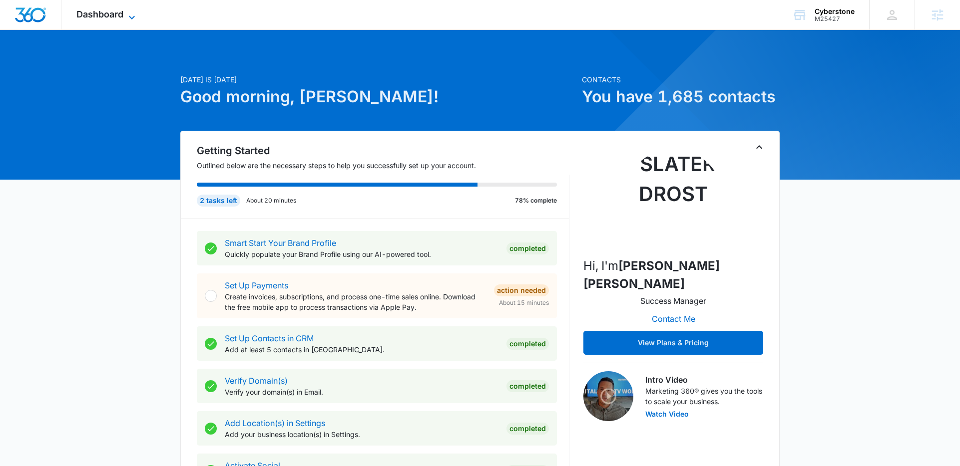
click at [129, 19] on icon at bounding box center [132, 17] width 12 height 12
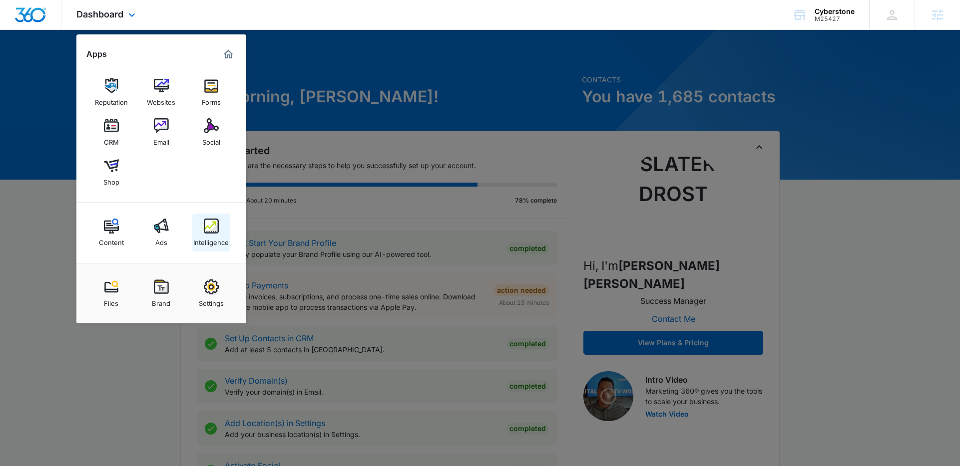
click at [209, 239] on div "Intelligence" at bounding box center [210, 240] width 35 height 13
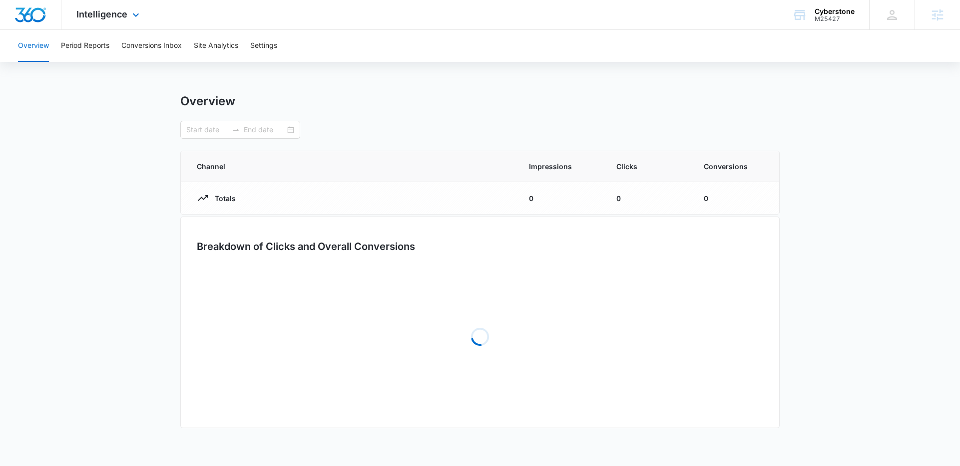
type input "08/04/2025"
type input "09/03/2025"
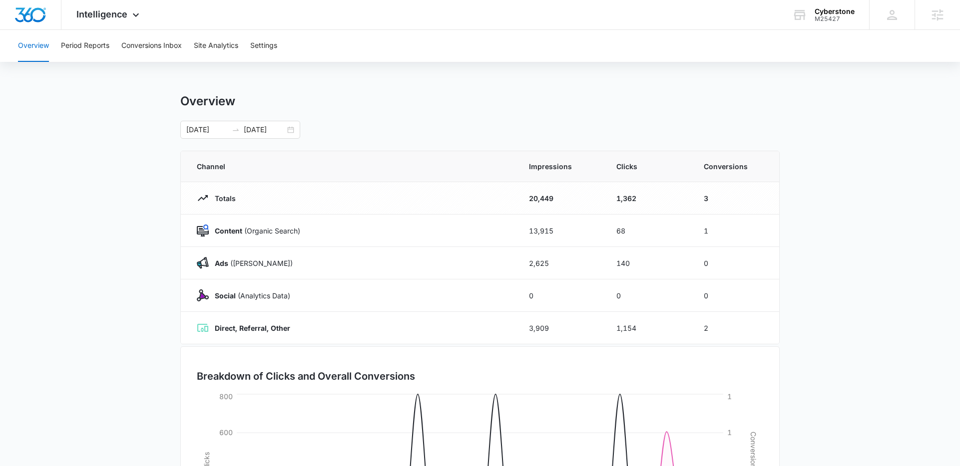
click at [385, 147] on div "Overview 08/04/2025 09/03/2025 Channel Impressions Clicks Conversions Totals 20…" at bounding box center [479, 356] width 599 height 524
